Goal: Transaction & Acquisition: Purchase product/service

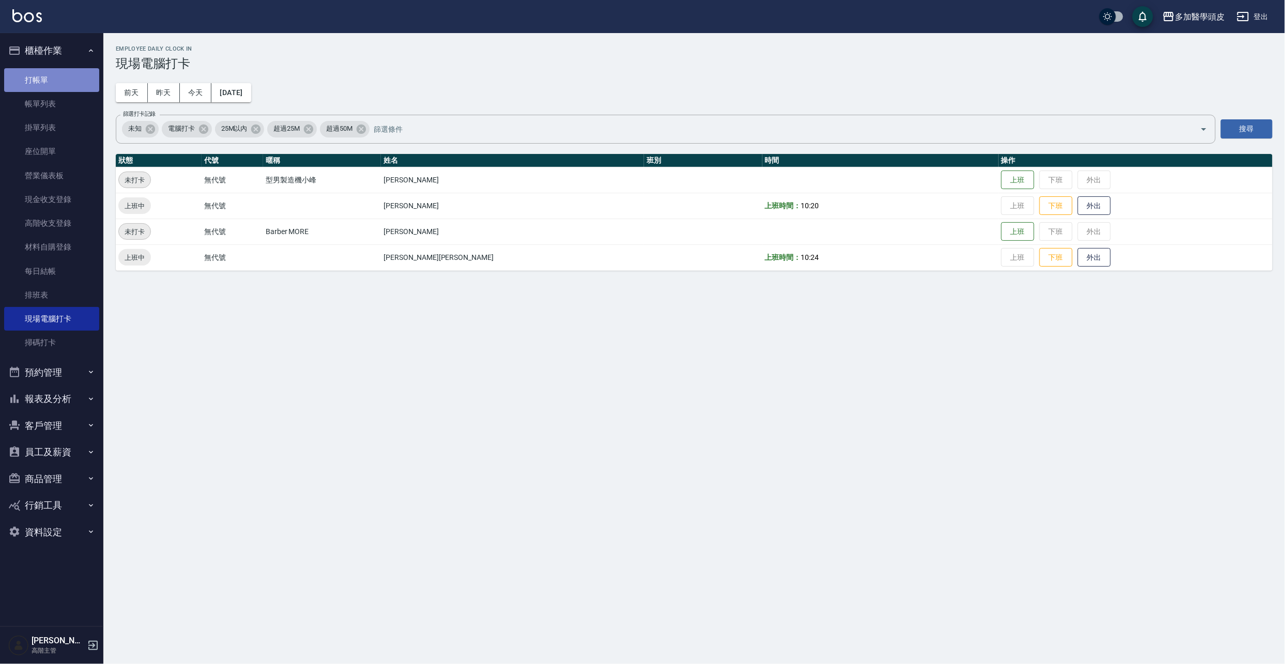
click at [32, 75] on link "打帳單" at bounding box center [51, 80] width 95 height 24
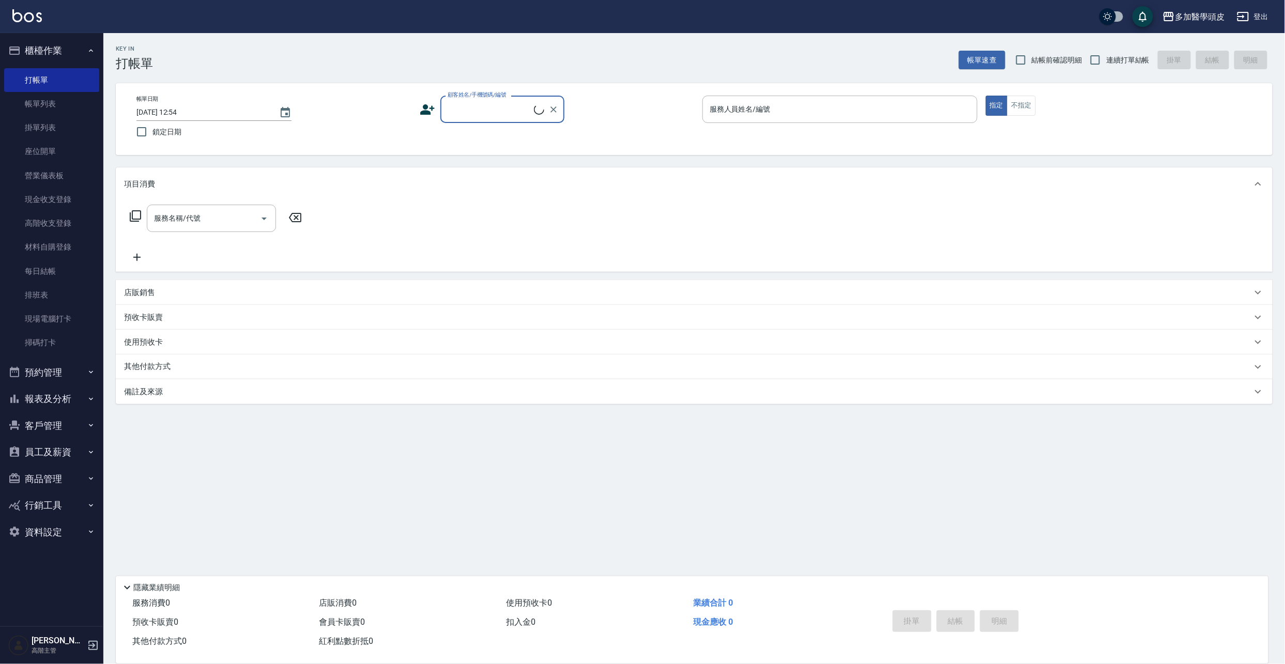
click at [489, 110] on input "顧客姓名/手機號碼/編號" at bounding box center [489, 109] width 89 height 18
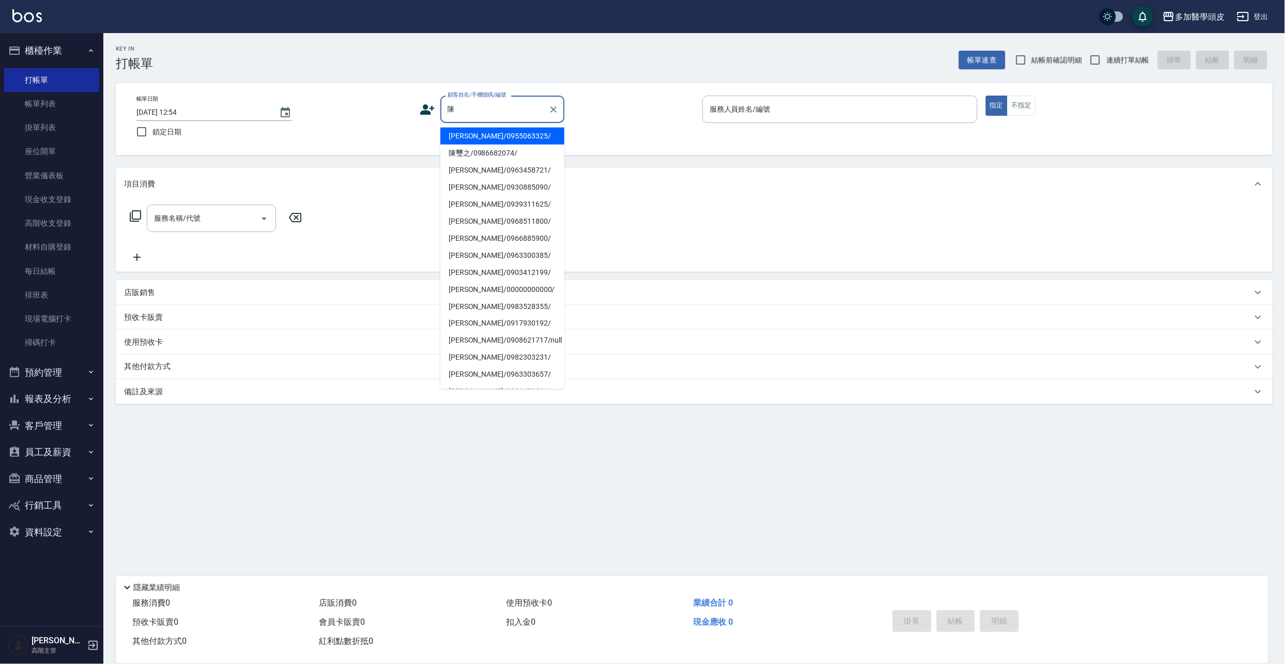
click at [509, 176] on li "[PERSON_NAME]/0963458721/" at bounding box center [502, 170] width 124 height 17
type input "[PERSON_NAME]/0963458721/"
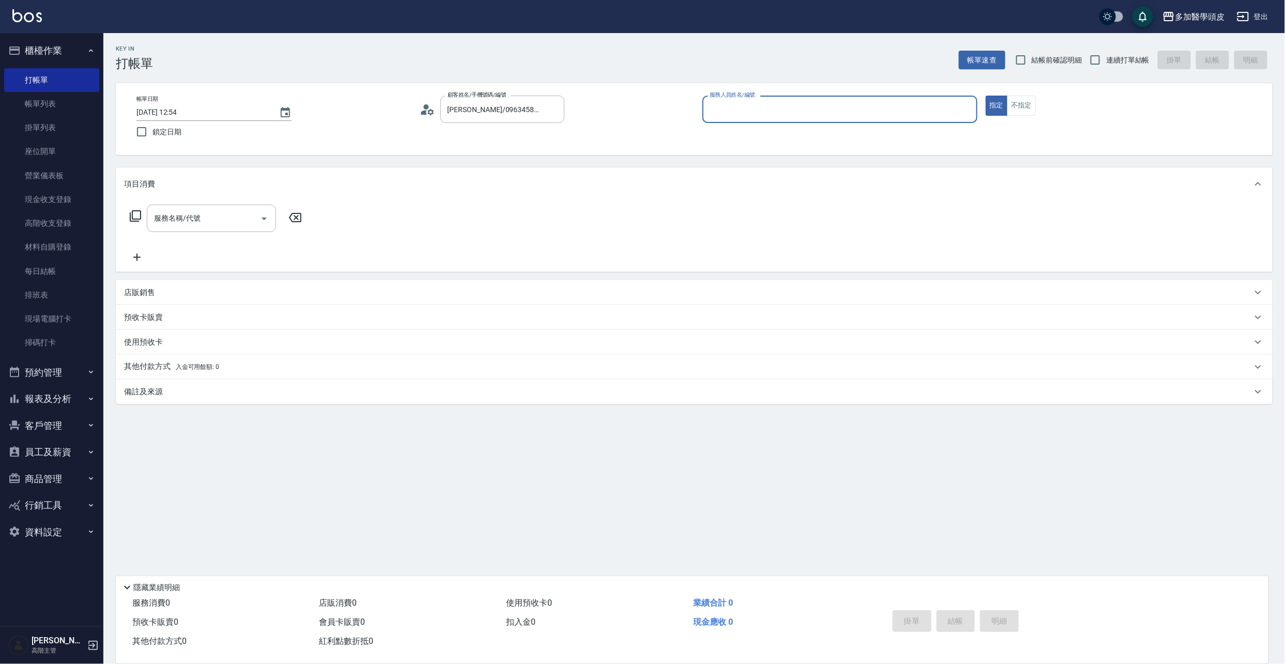
click at [733, 112] on input "服務人員姓名/編號" at bounding box center [840, 109] width 266 height 18
click at [725, 141] on span "[PERSON_NAME]Uni (無代號)" at bounding box center [779, 136] width 136 height 11
type input "[PERSON_NAME]Uni(無代號)"
click at [162, 345] on p "使用預收卡" at bounding box center [143, 344] width 39 height 16
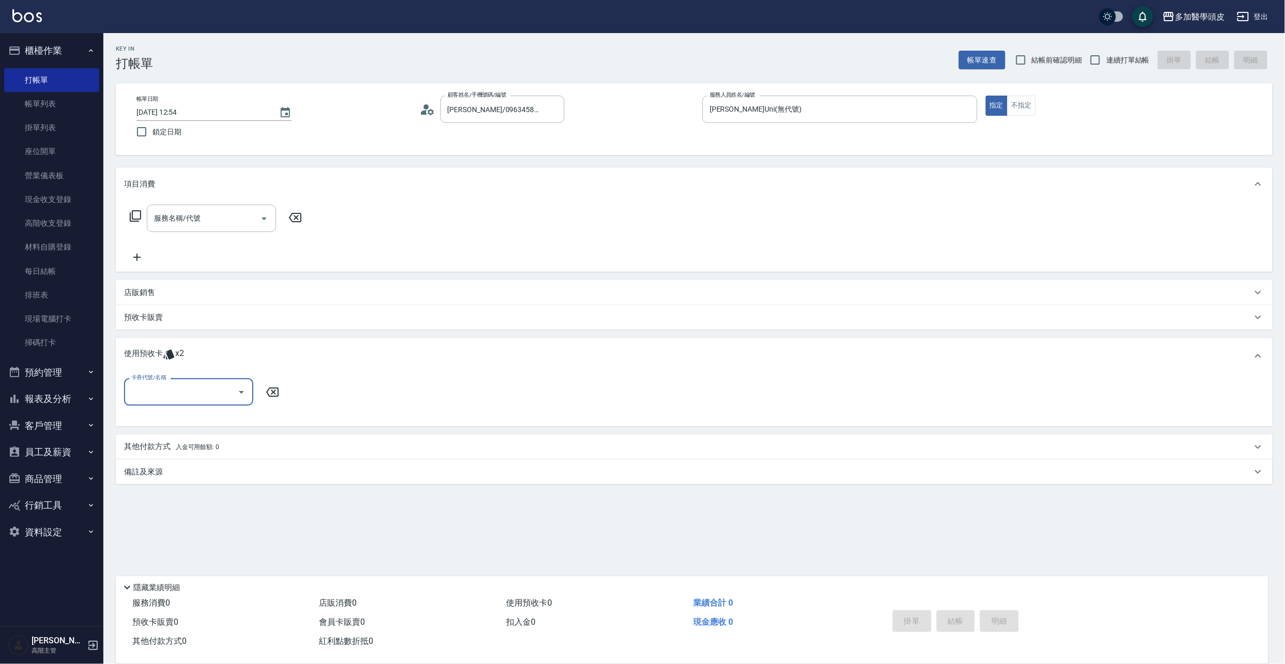
click at [175, 401] on input "卡券代號/名稱" at bounding box center [181, 392] width 104 height 18
click at [180, 412] on div "育髮課程6堂 剩餘2張" at bounding box center [188, 418] width 129 height 17
type input "育髮課程6[PERSON_NAME]"
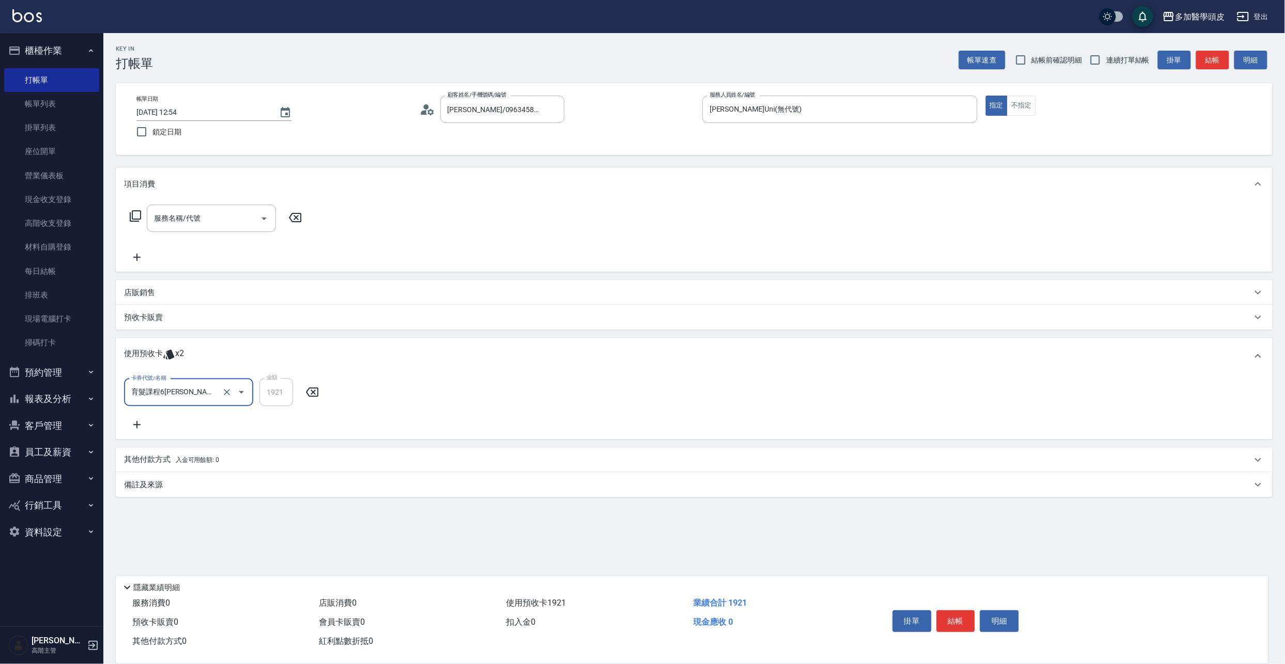
click at [957, 614] on button "結帳" at bounding box center [956, 622] width 39 height 22
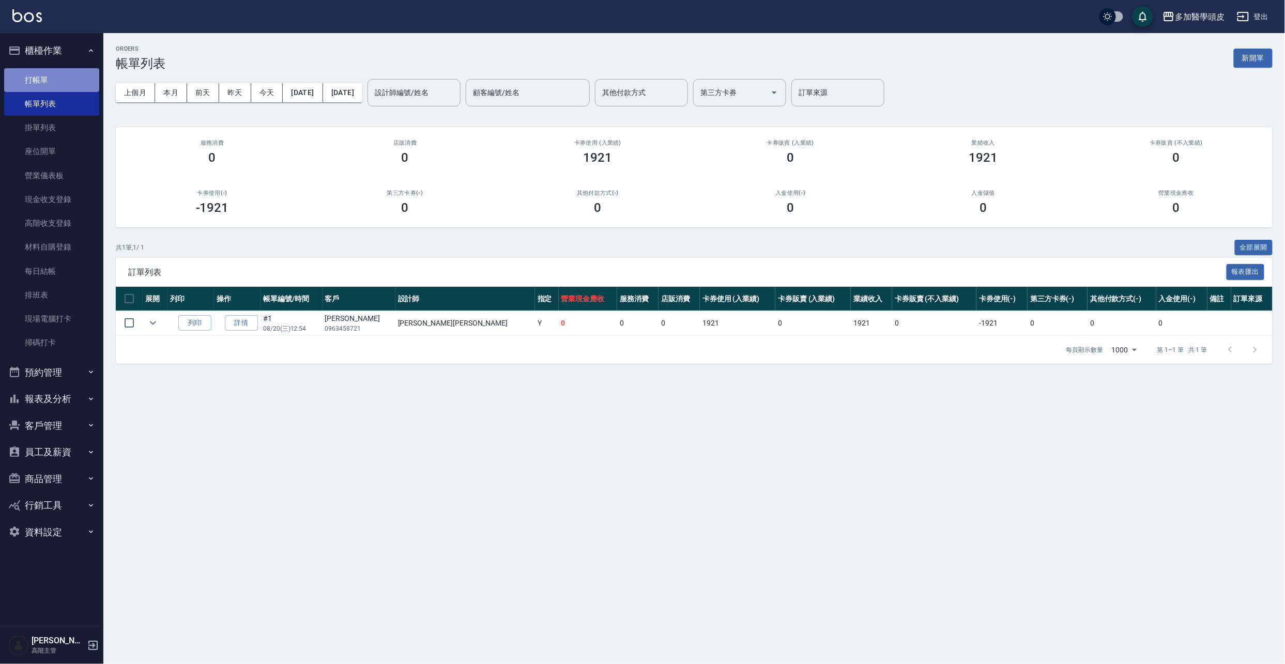
click at [60, 81] on link "打帳單" at bounding box center [51, 80] width 95 height 24
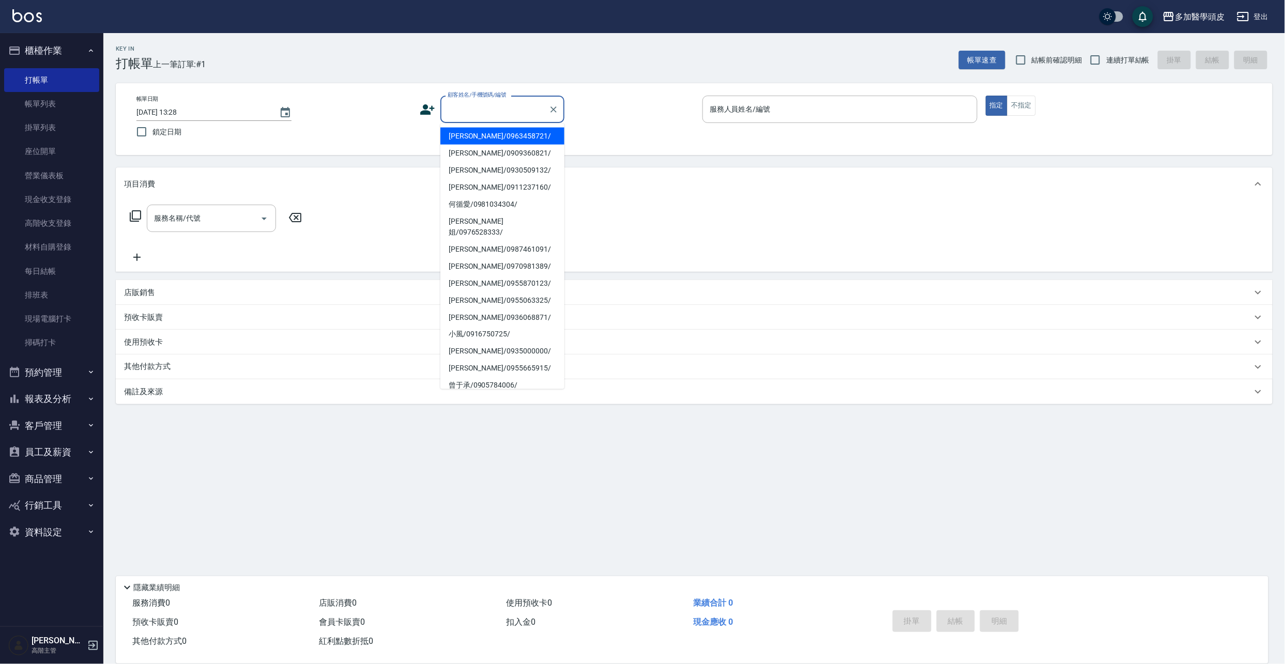
click at [497, 112] on input "顧客姓名/手機號碼/編號" at bounding box center [494, 109] width 99 height 18
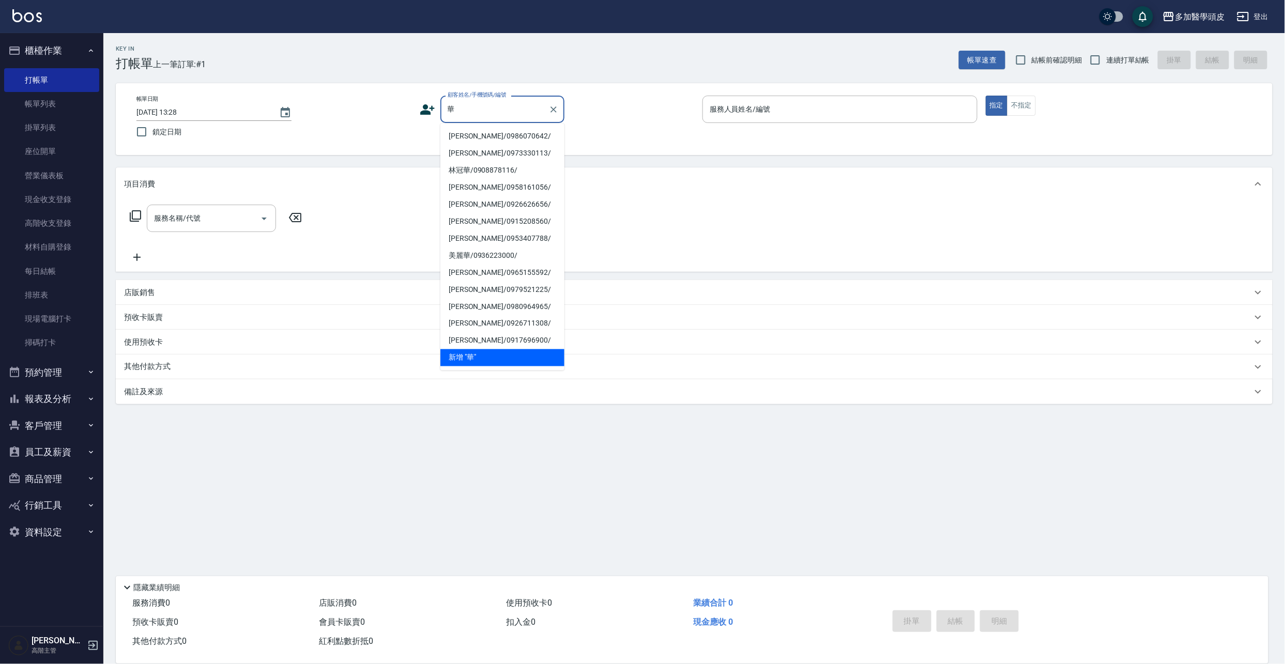
type input "樺"
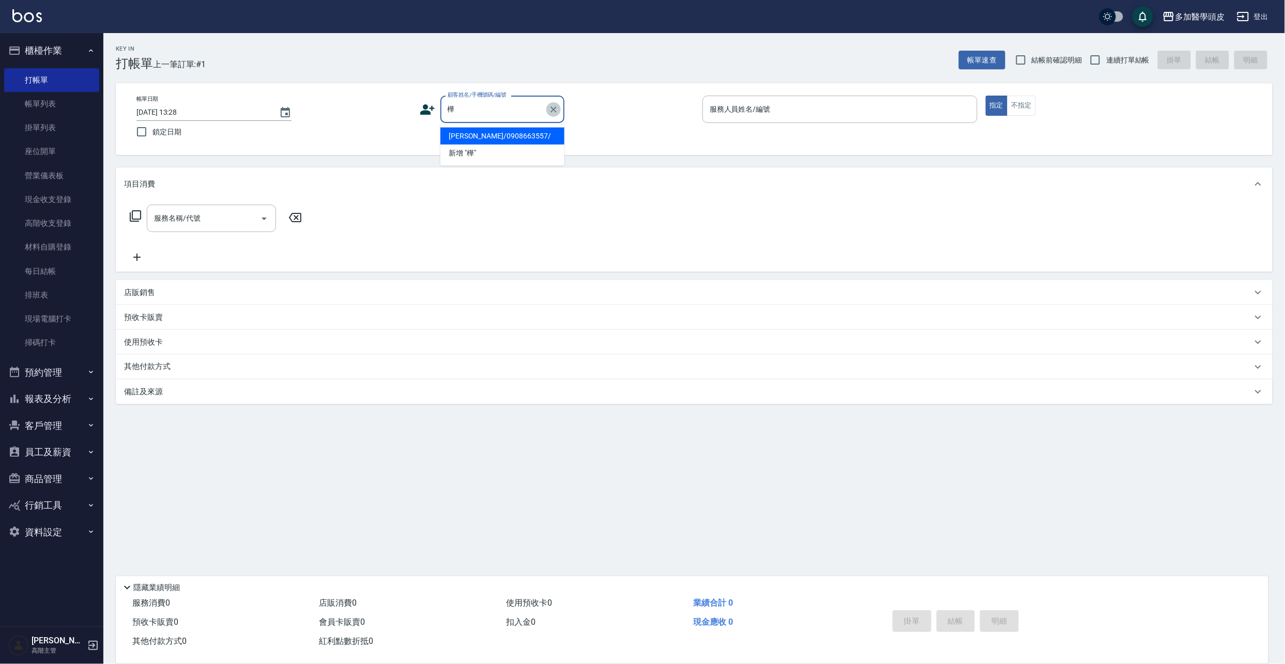
click at [553, 102] on button "Clear" at bounding box center [553, 109] width 14 height 14
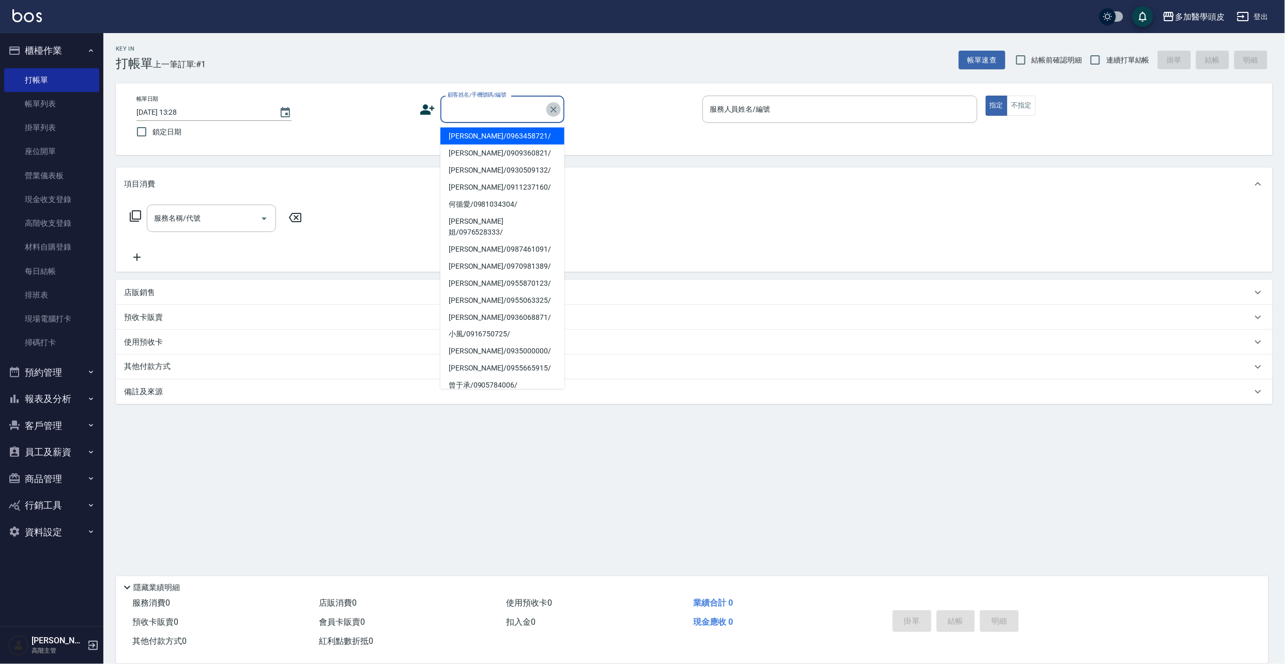
click at [552, 110] on icon "Clear" at bounding box center [554, 109] width 10 height 10
click at [553, 110] on icon "Clear" at bounding box center [554, 110] width 6 height 6
click at [658, 149] on div "帳單日期 [DATE] 13:28 鎖定日期 顧客姓名/手機號碼/編號 顧客姓名/手機號碼/編號 服務人員姓名/編號 服務人員姓名/編號 指定 不指定" at bounding box center [694, 119] width 1157 height 72
click at [539, 108] on input "顧客姓名/手機號碼/編號" at bounding box center [494, 109] width 99 height 18
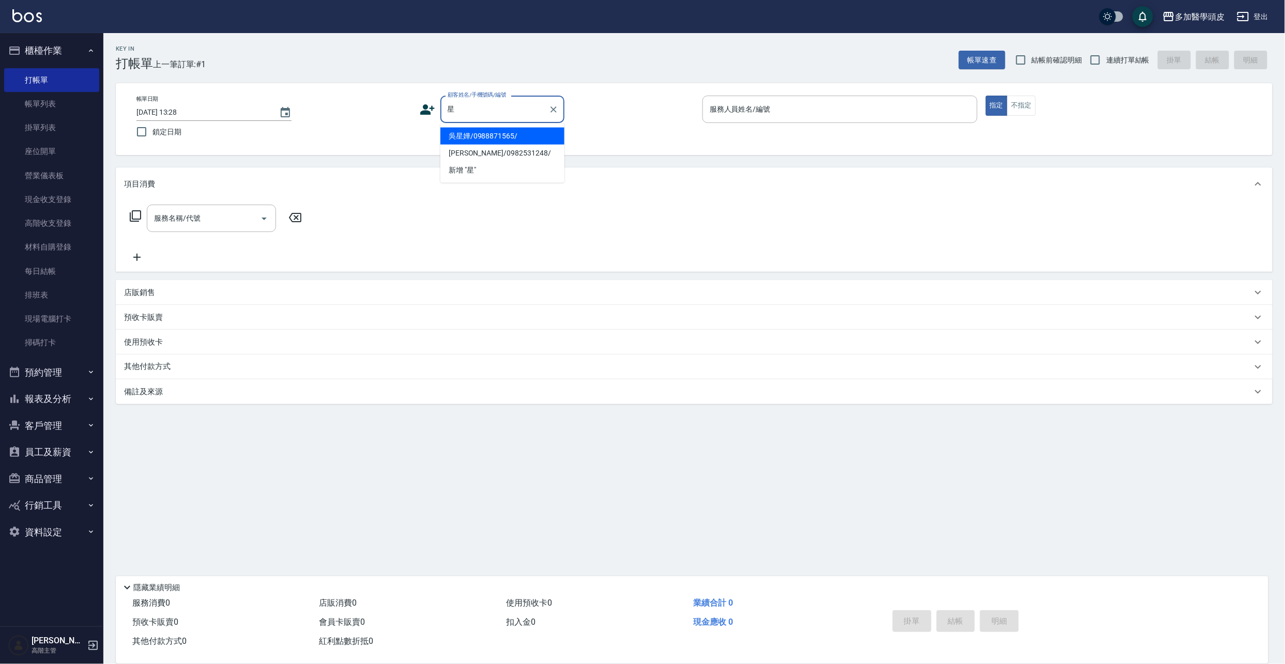
click at [468, 133] on li "吳星嬅/0988871565/" at bounding box center [502, 136] width 124 height 17
type input "吳星嬅/0988871565/"
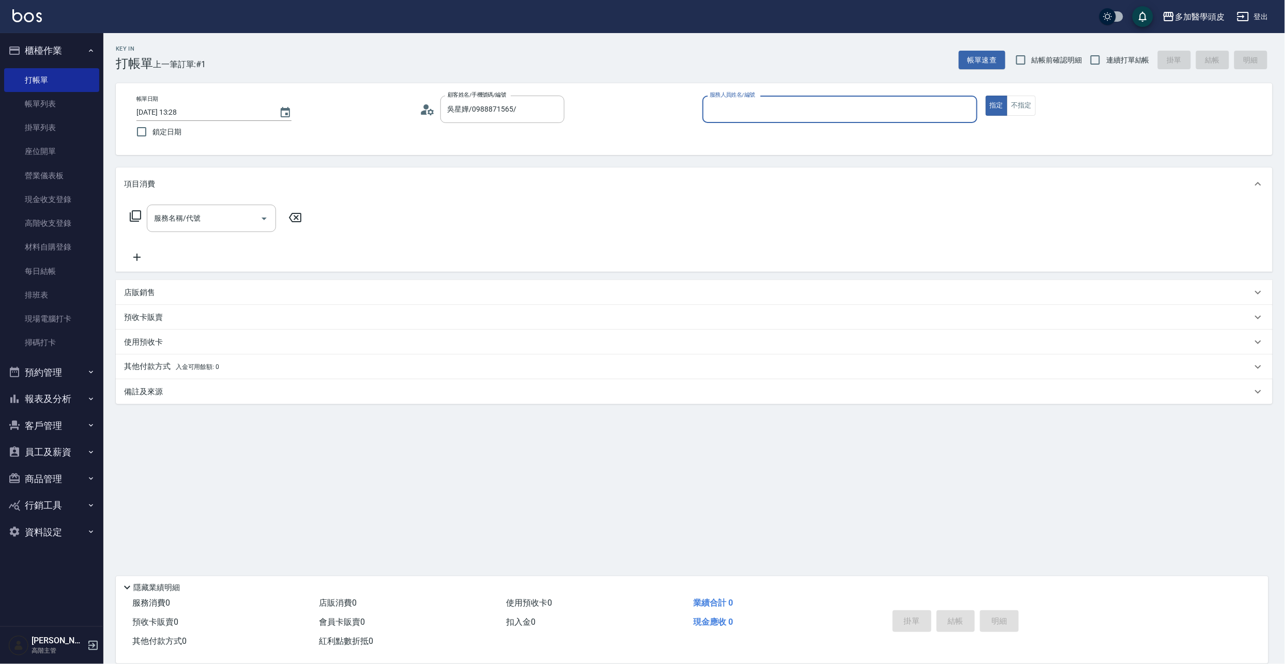
click at [742, 102] on input "服務人員姓名/編號" at bounding box center [840, 109] width 266 height 18
click at [737, 157] on span "[PERSON_NAME](無代號)" at bounding box center [752, 153] width 82 height 11
type input "[PERSON_NAME](無代號)"
click at [263, 220] on icon "Open" at bounding box center [264, 218] width 12 height 12
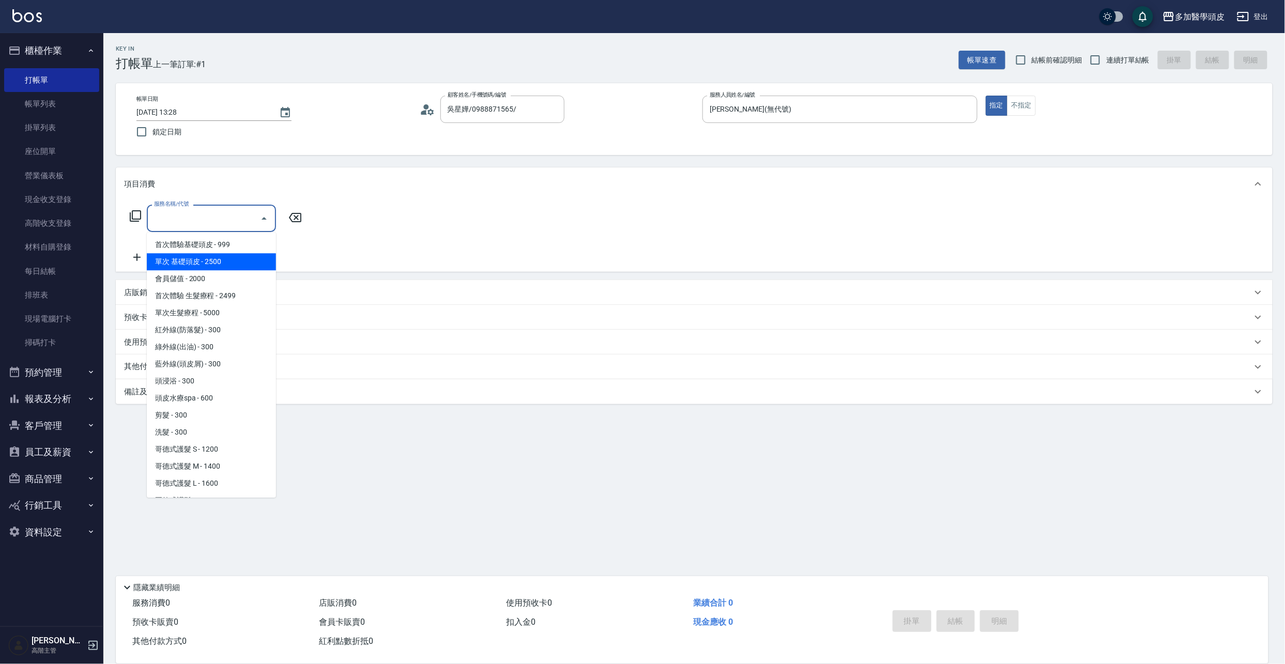
click at [240, 265] on span "單次 基礎頭皮 - 2500" at bounding box center [211, 261] width 129 height 17
type input "單次 基礎頭皮(A002)"
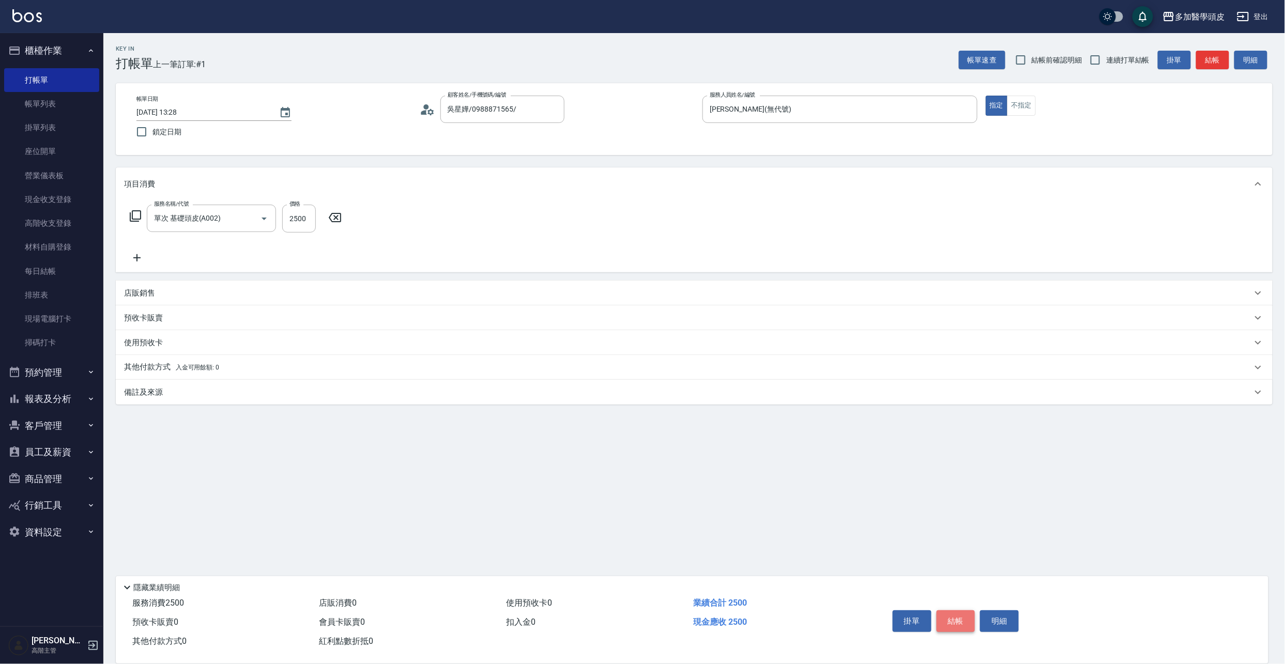
click at [946, 616] on button "結帳" at bounding box center [956, 622] width 39 height 22
